Goal: Information Seeking & Learning: Learn about a topic

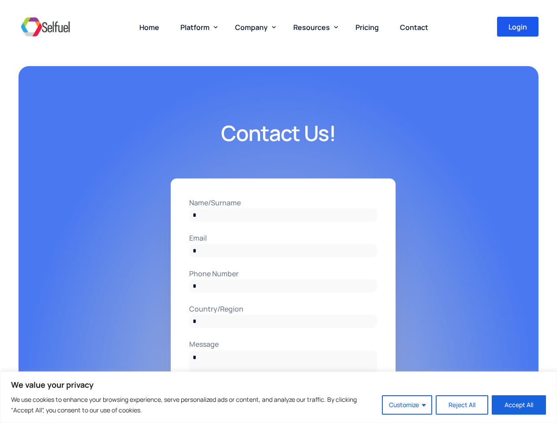
click at [278, 212] on input "Name/Surname" at bounding box center [283, 215] width 188 height 13
click at [407, 405] on button "Customize" at bounding box center [407, 405] width 50 height 19
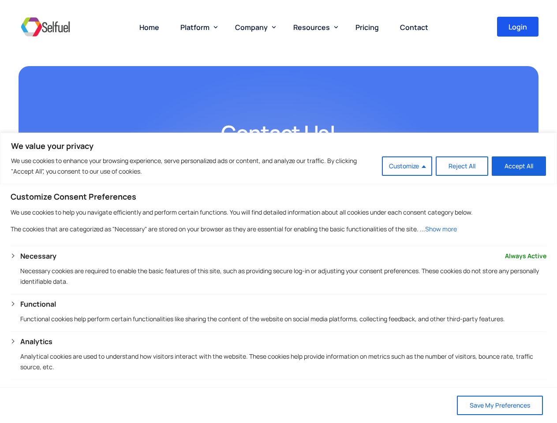
click at [197, 27] on span "Platform" at bounding box center [194, 27] width 29 height 10
click at [254, 27] on span "Company" at bounding box center [251, 27] width 33 height 10
click at [314, 27] on span "Resources" at bounding box center [311, 27] width 37 height 10
